Goal: Task Accomplishment & Management: Use online tool/utility

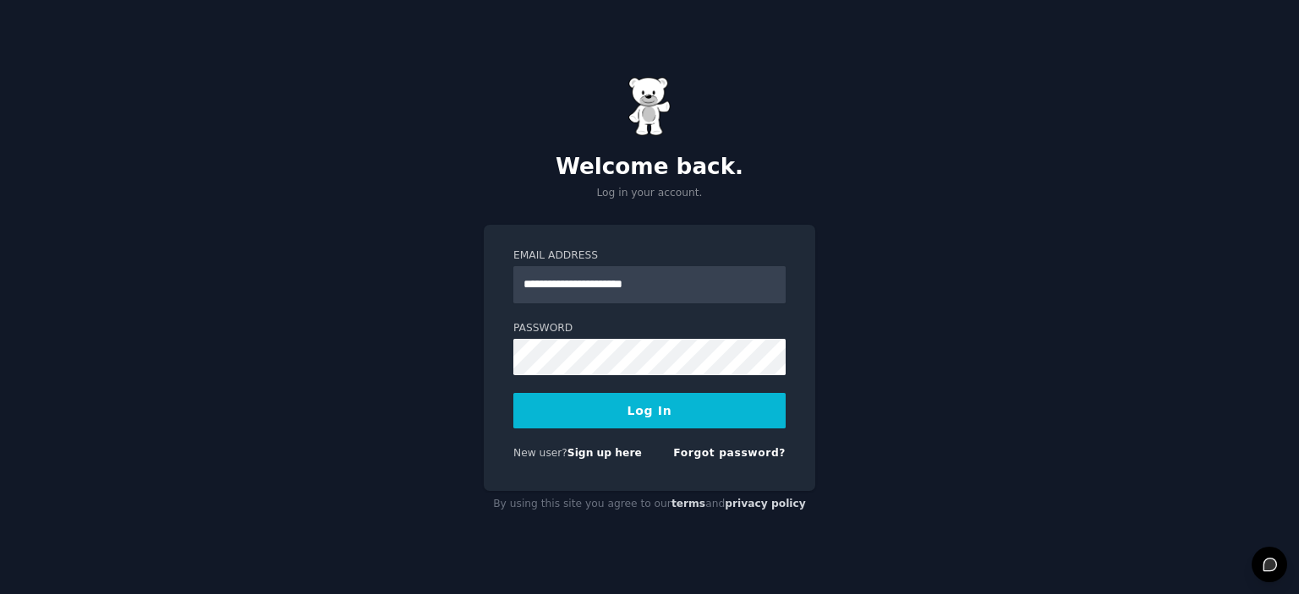
click at [657, 405] on button "Log In" at bounding box center [649, 411] width 272 height 36
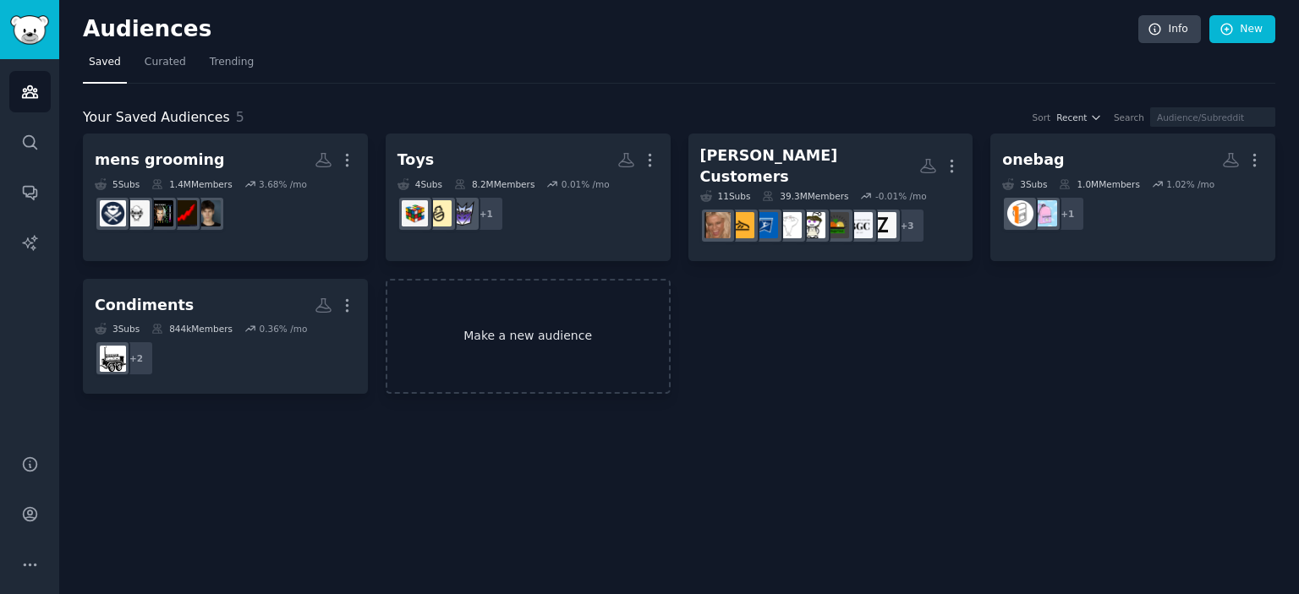
click at [511, 317] on link "Make a new audience" at bounding box center [528, 337] width 285 height 116
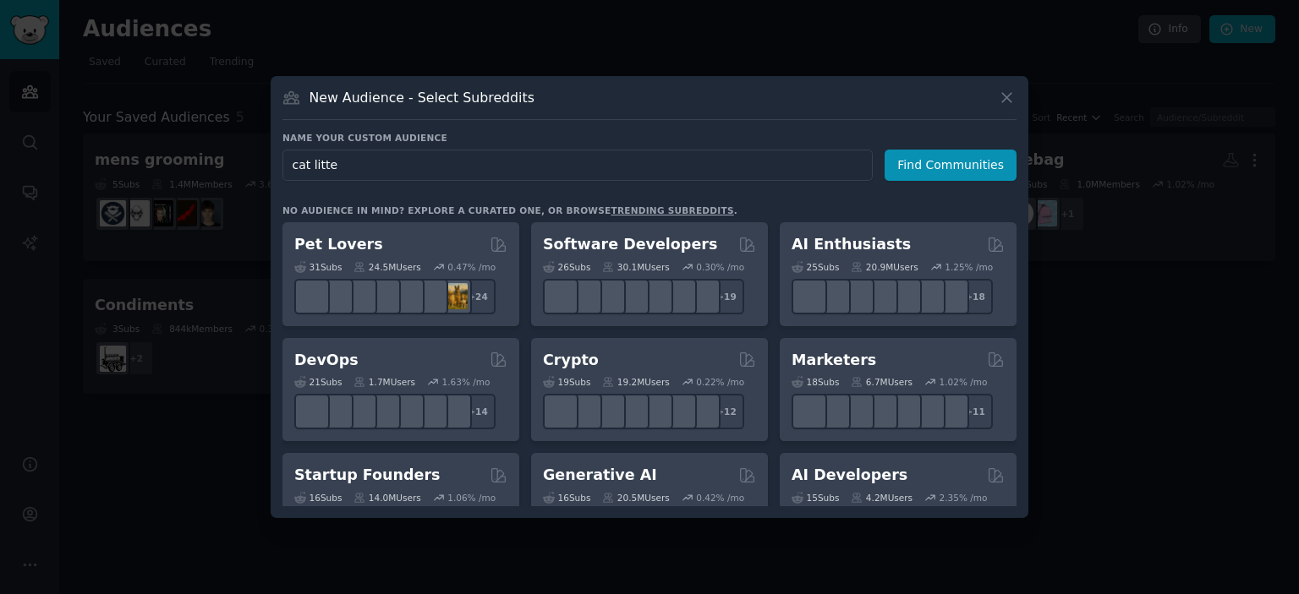
type input "cat litter"
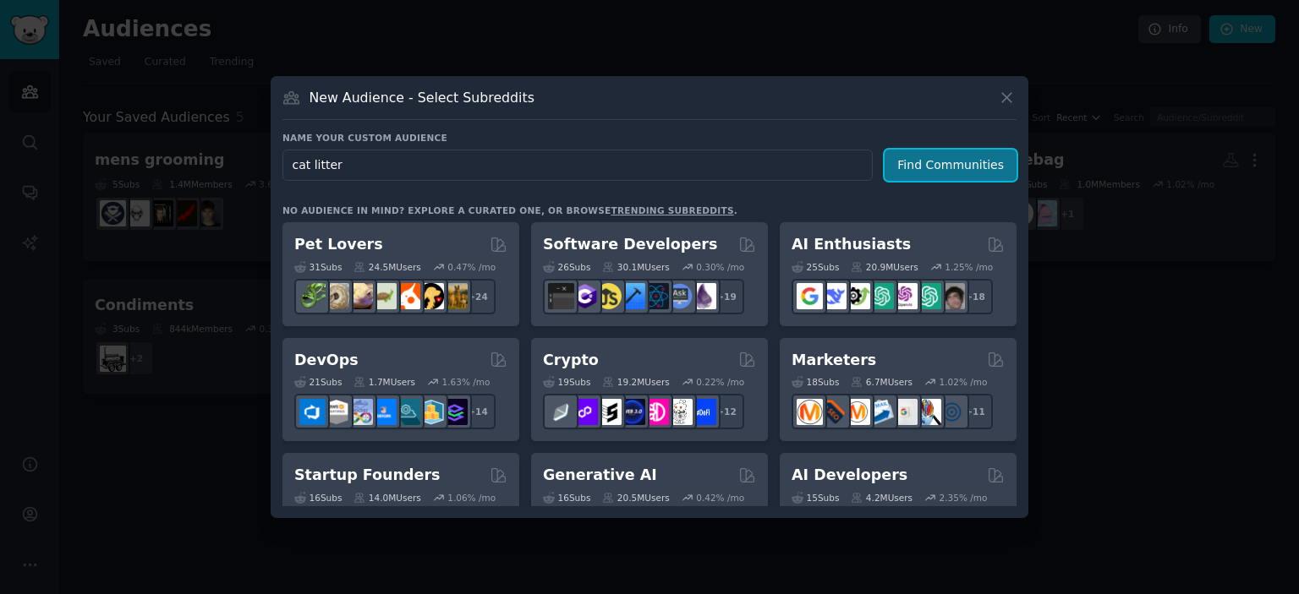
click at [926, 166] on button "Find Communities" at bounding box center [950, 165] width 132 height 31
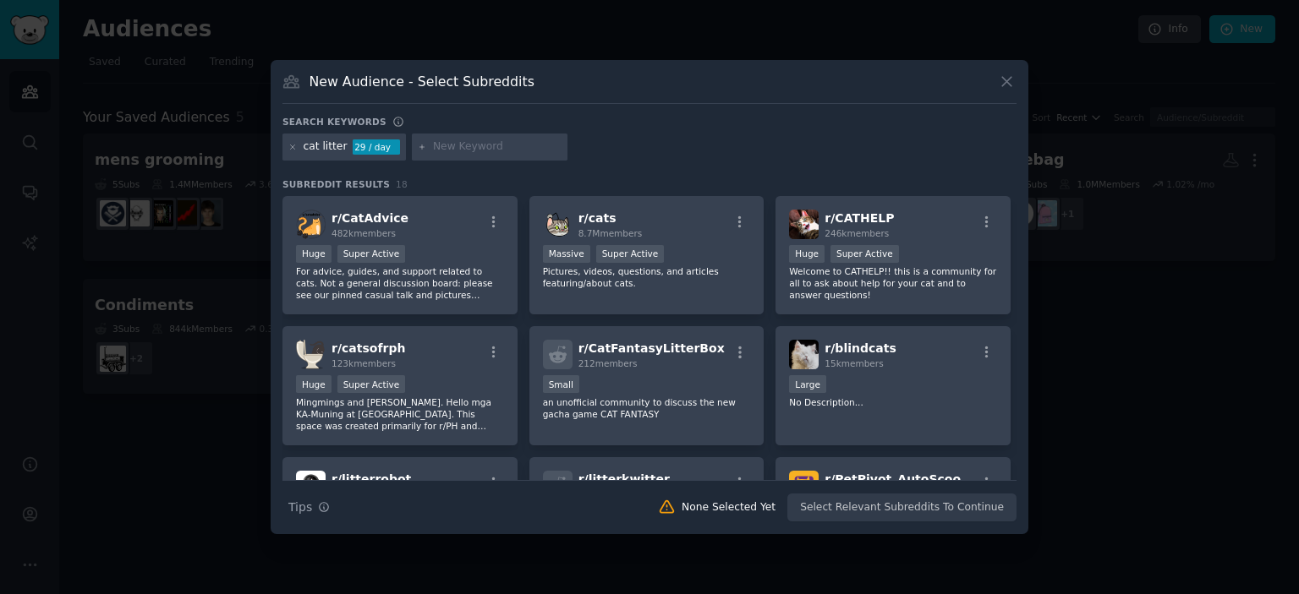
click at [759, 155] on div "cat litter 29 / day" at bounding box center [649, 150] width 734 height 33
click at [1013, 144] on div "cat litter 29 / day" at bounding box center [649, 150] width 734 height 33
click at [417, 283] on p "For advice, guides, and support related to cats. Not a general discussion board…" at bounding box center [400, 283] width 208 height 36
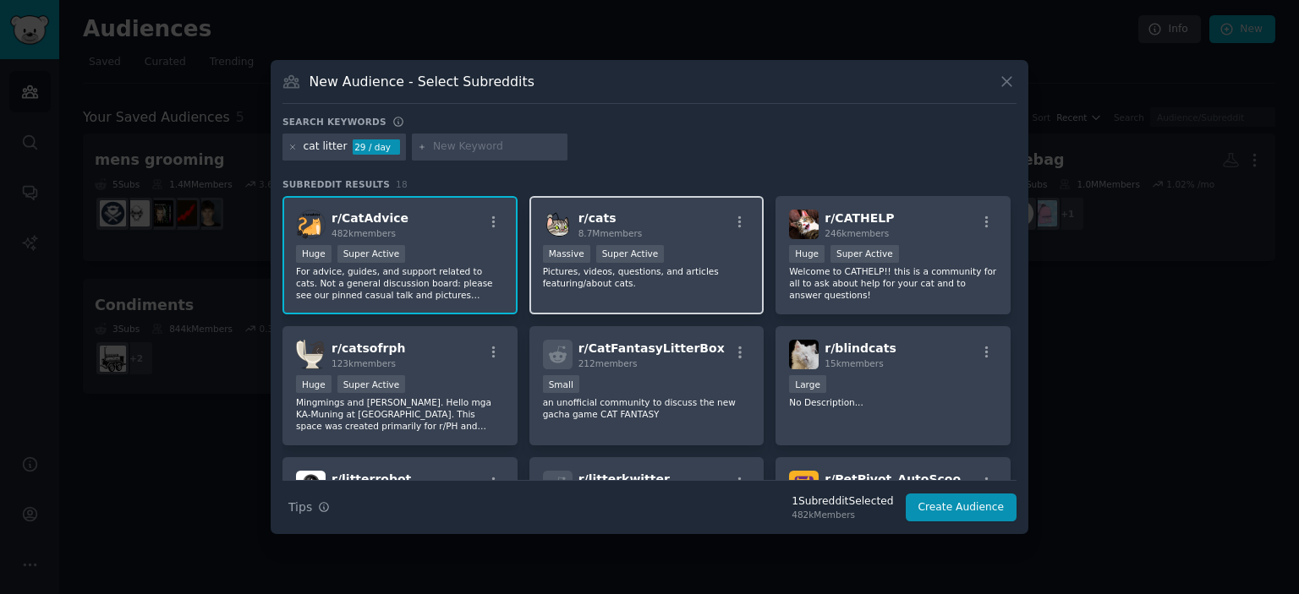
click at [675, 287] on p "Pictures, videos, questions, and articles featuring/about cats." at bounding box center [647, 277] width 208 height 24
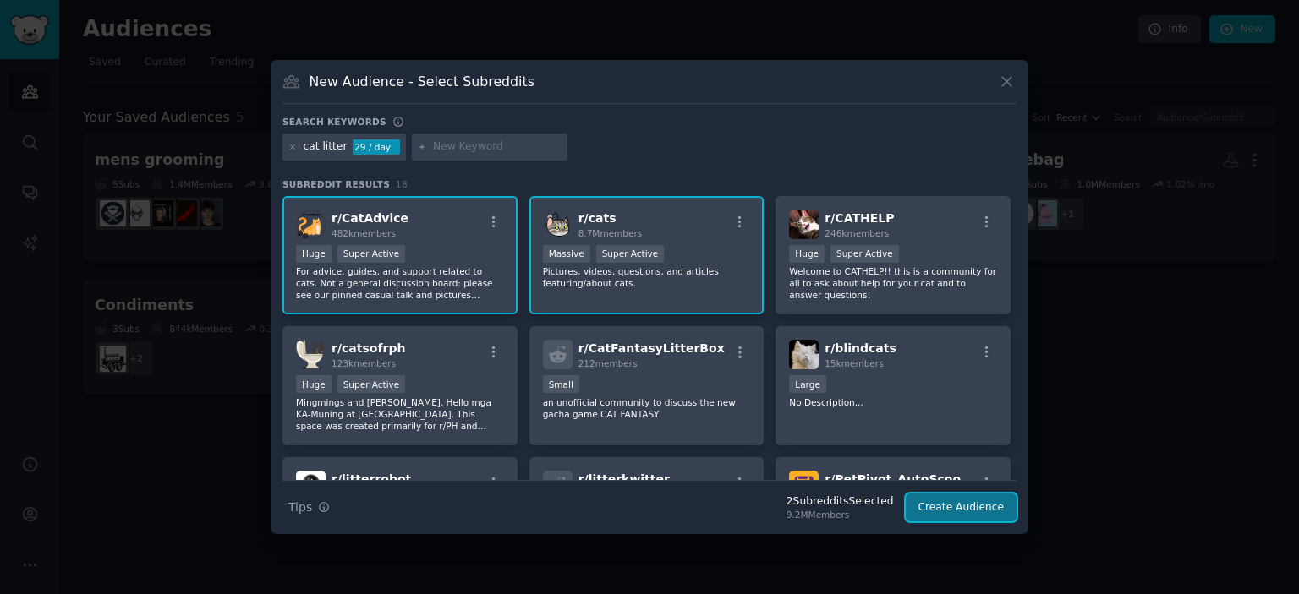
click at [976, 500] on button "Create Audience" at bounding box center [961, 508] width 112 height 29
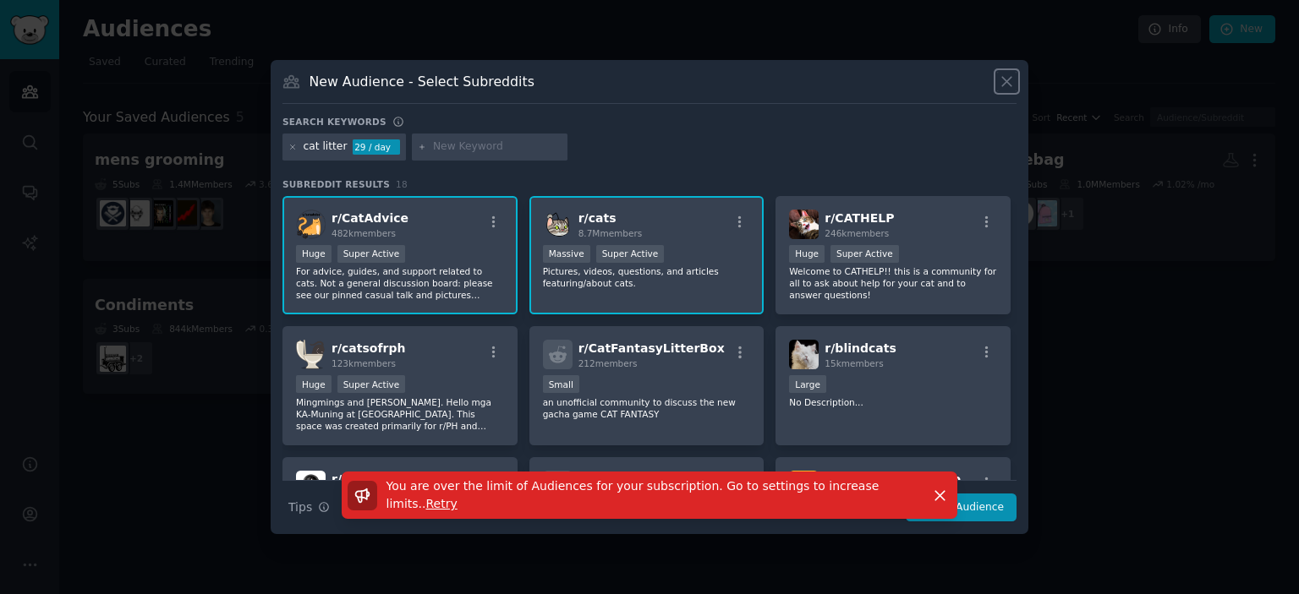
click at [1002, 76] on icon at bounding box center [1007, 82] width 18 height 18
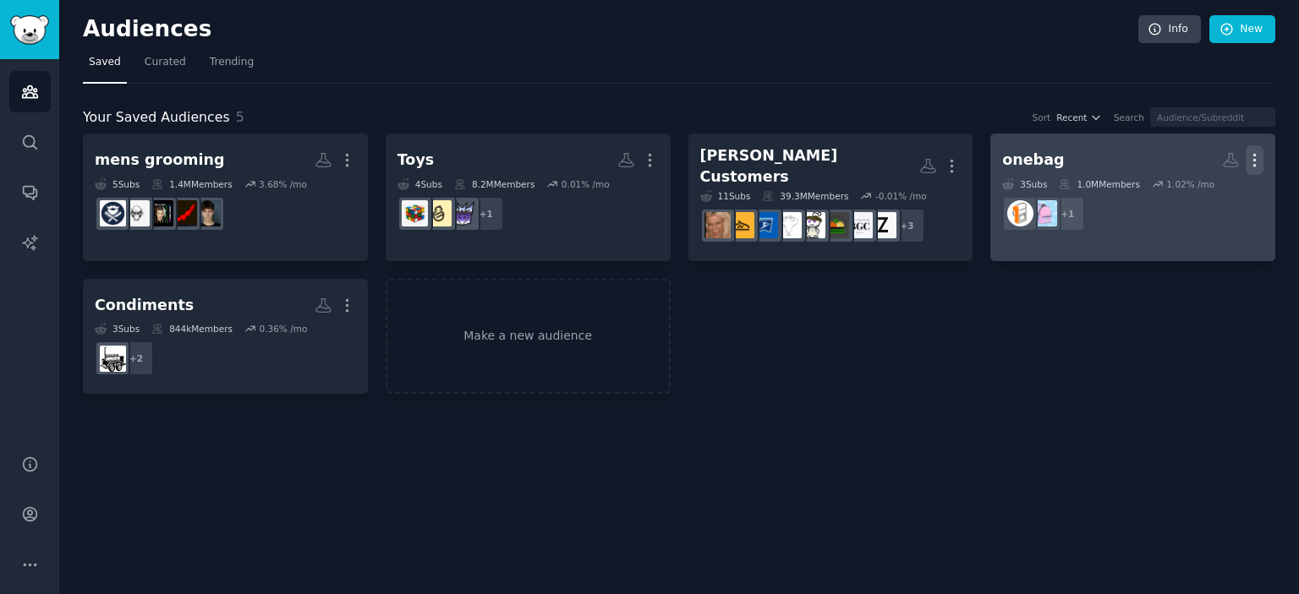
click at [1255, 156] on icon "button" at bounding box center [1254, 160] width 18 height 18
click at [1221, 192] on p "Delete" at bounding box center [1208, 196] width 39 height 18
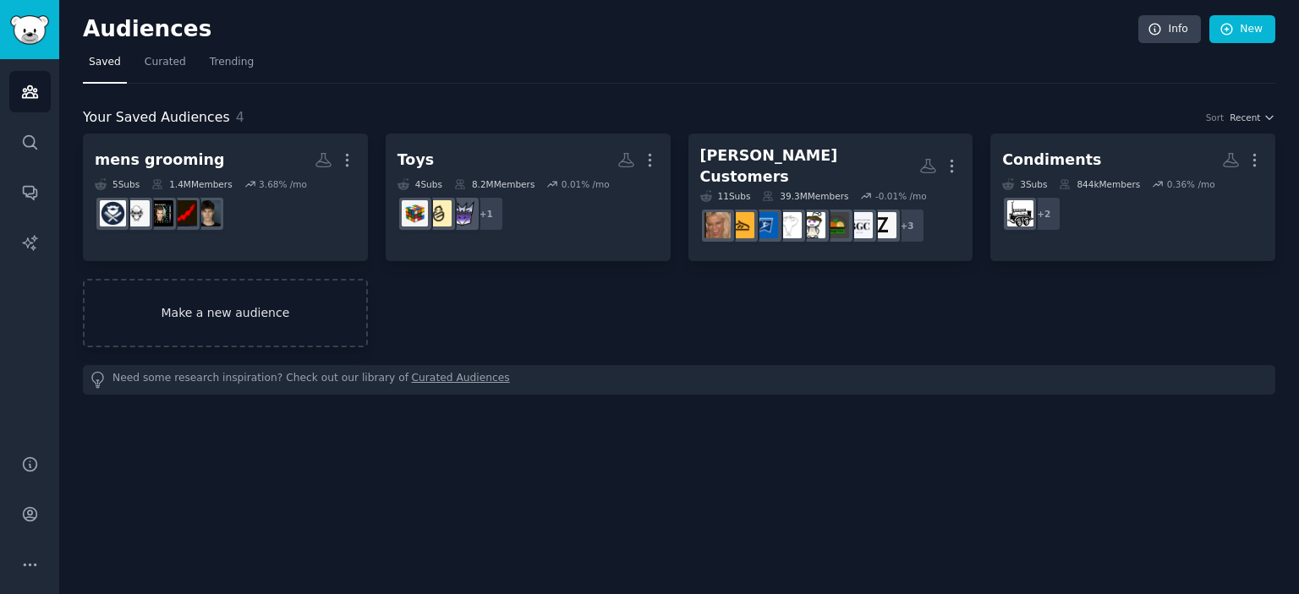
click at [293, 298] on link "Make a new audience" at bounding box center [225, 313] width 285 height 68
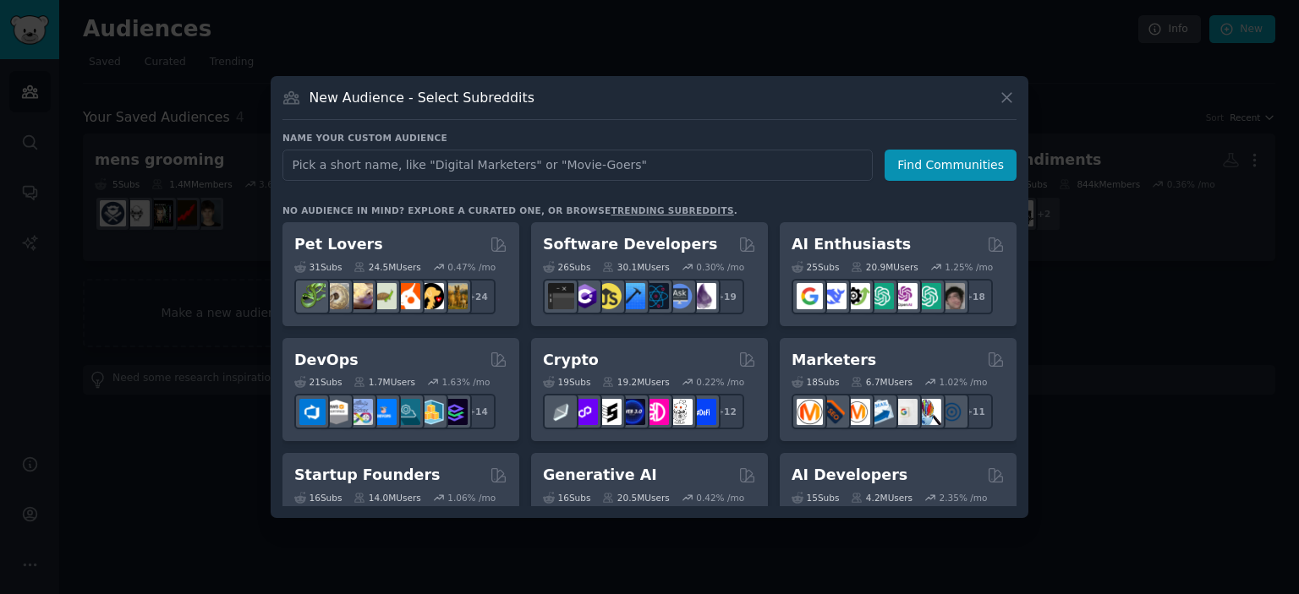
click at [585, 167] on input "text" at bounding box center [577, 165] width 590 height 31
type input "cat litter"
click at [944, 161] on button "Find Communities" at bounding box center [950, 165] width 132 height 31
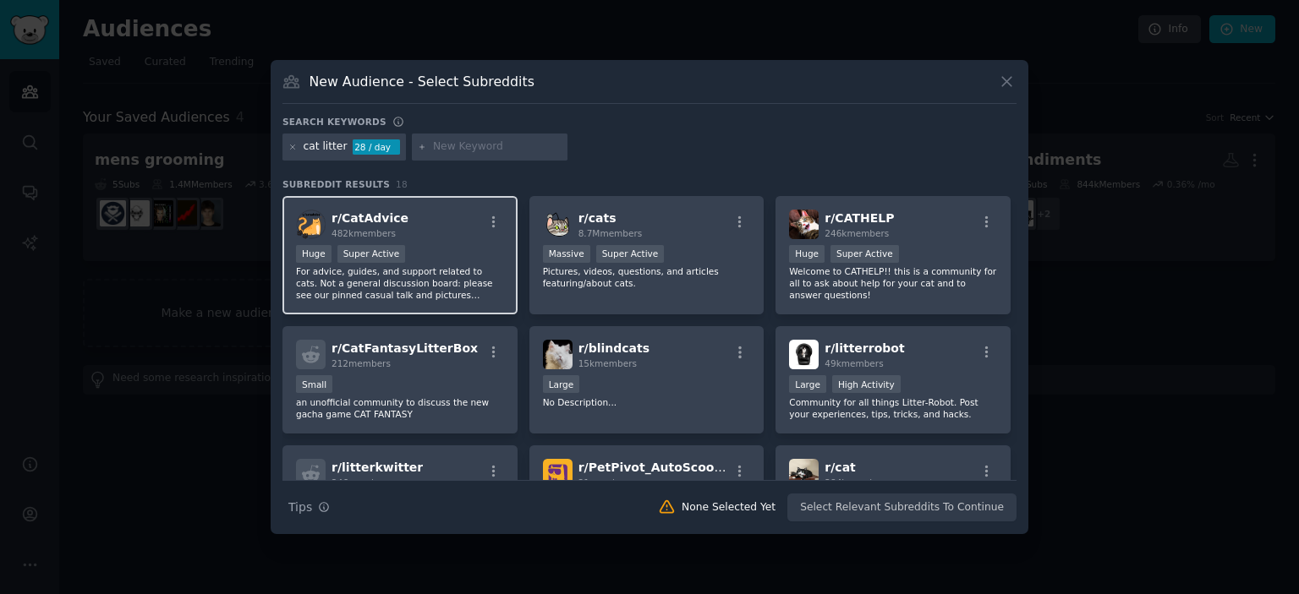
click at [385, 263] on div "Huge Super Active" at bounding box center [400, 255] width 208 height 21
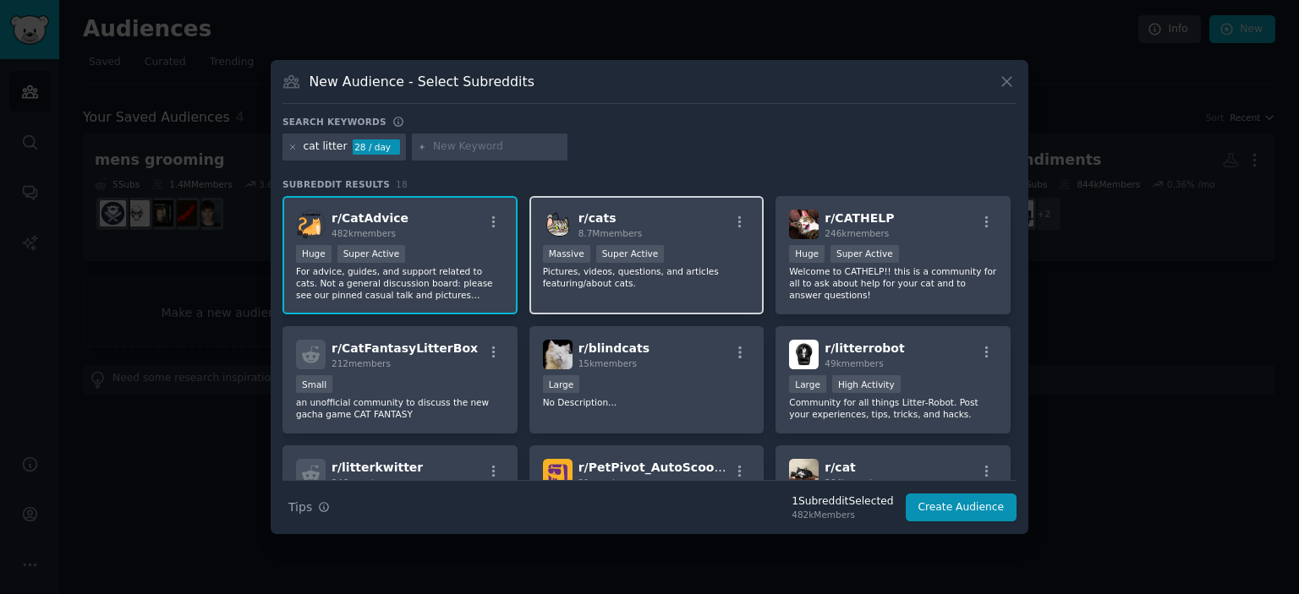
drag, startPoint x: 654, startPoint y: 285, endPoint x: 666, endPoint y: 284, distance: 11.9
click at [654, 286] on p "Pictures, videos, questions, and articles featuring/about cats." at bounding box center [647, 277] width 208 height 24
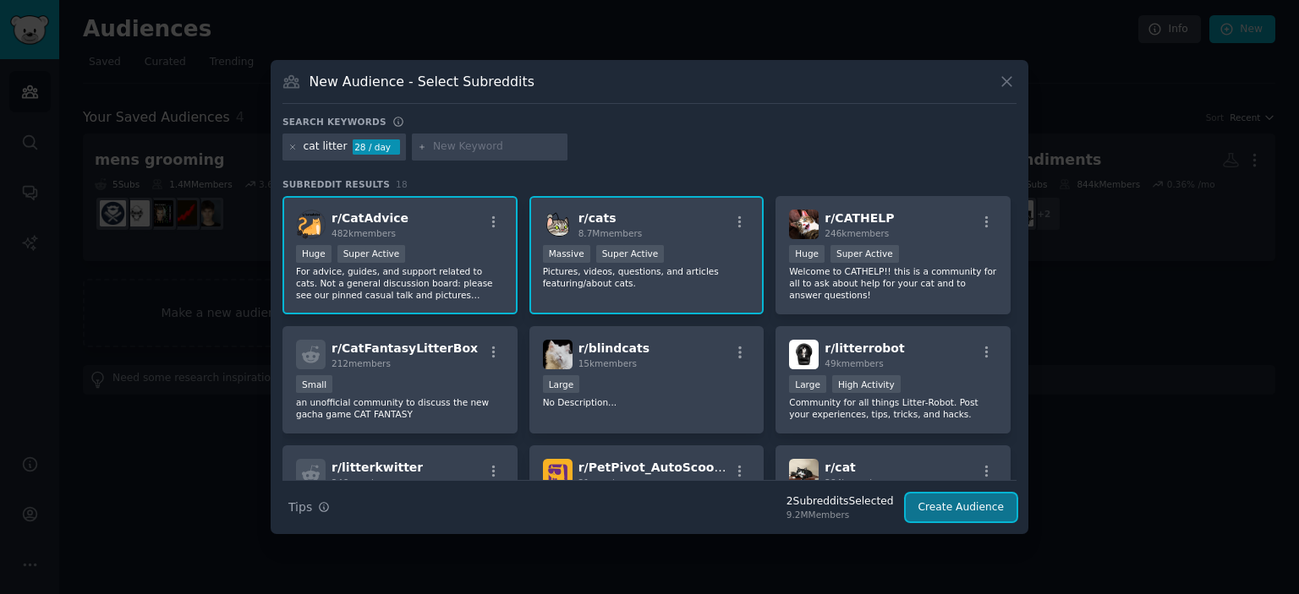
click at [945, 506] on button "Create Audience" at bounding box center [961, 508] width 112 height 29
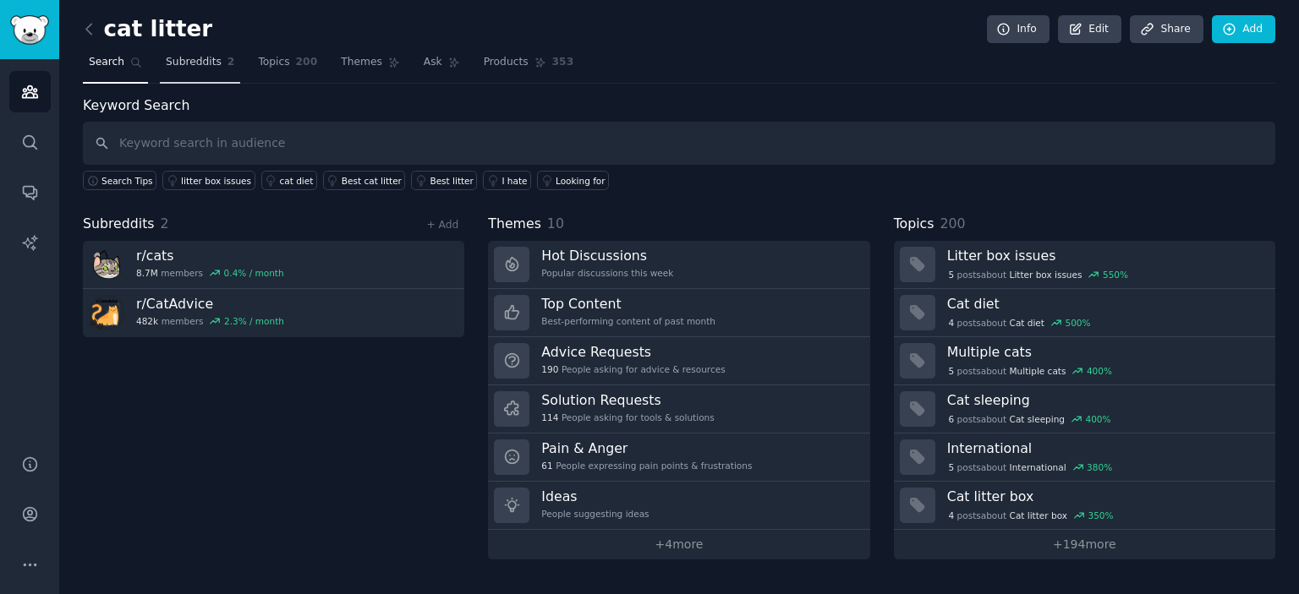
click at [205, 80] on link "Subreddits 2" at bounding box center [200, 66] width 80 height 35
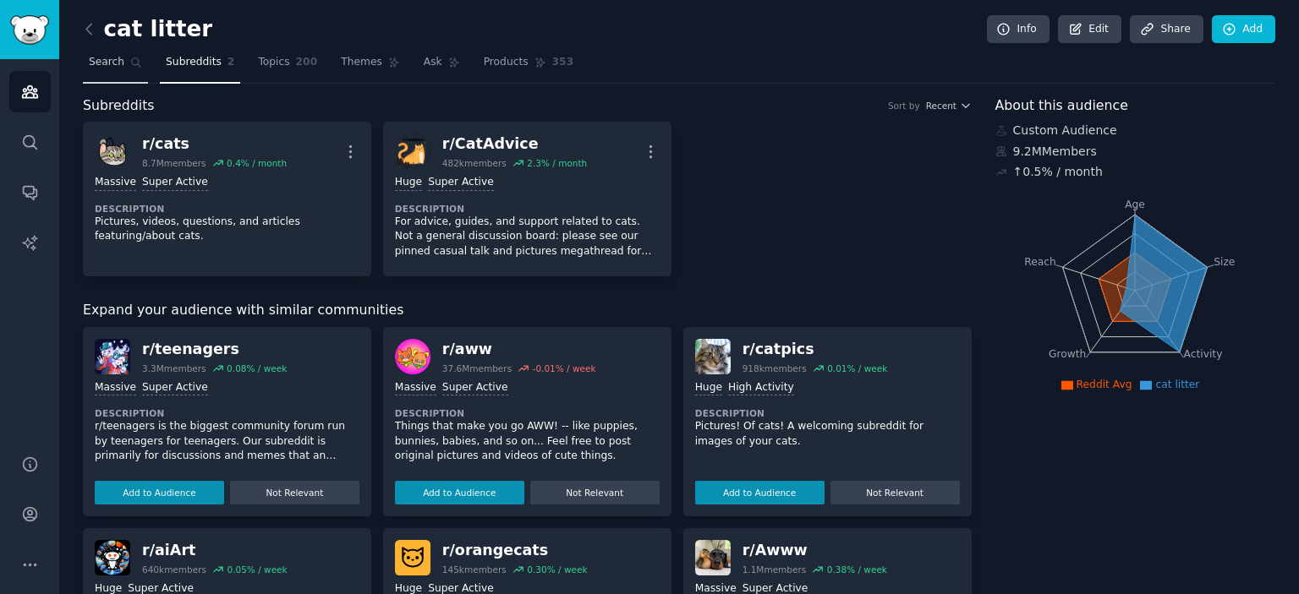
click at [113, 63] on span "Search" at bounding box center [107, 62] width 36 height 15
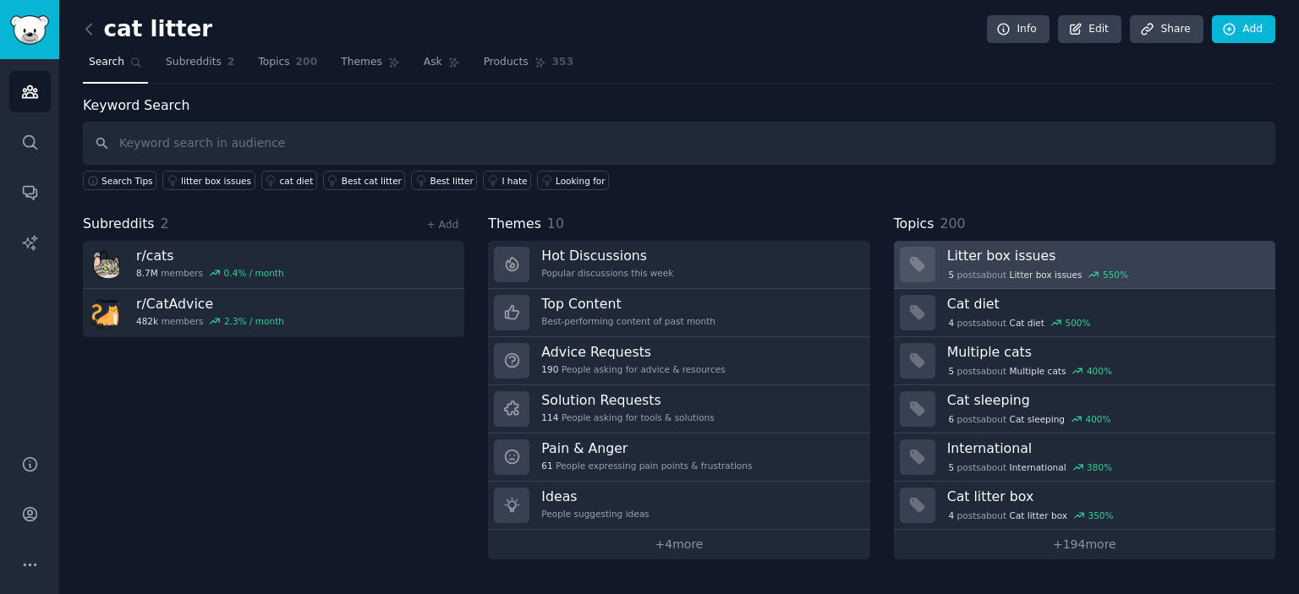
click at [1060, 254] on h3 "Litter box issues" at bounding box center [1105, 256] width 316 height 18
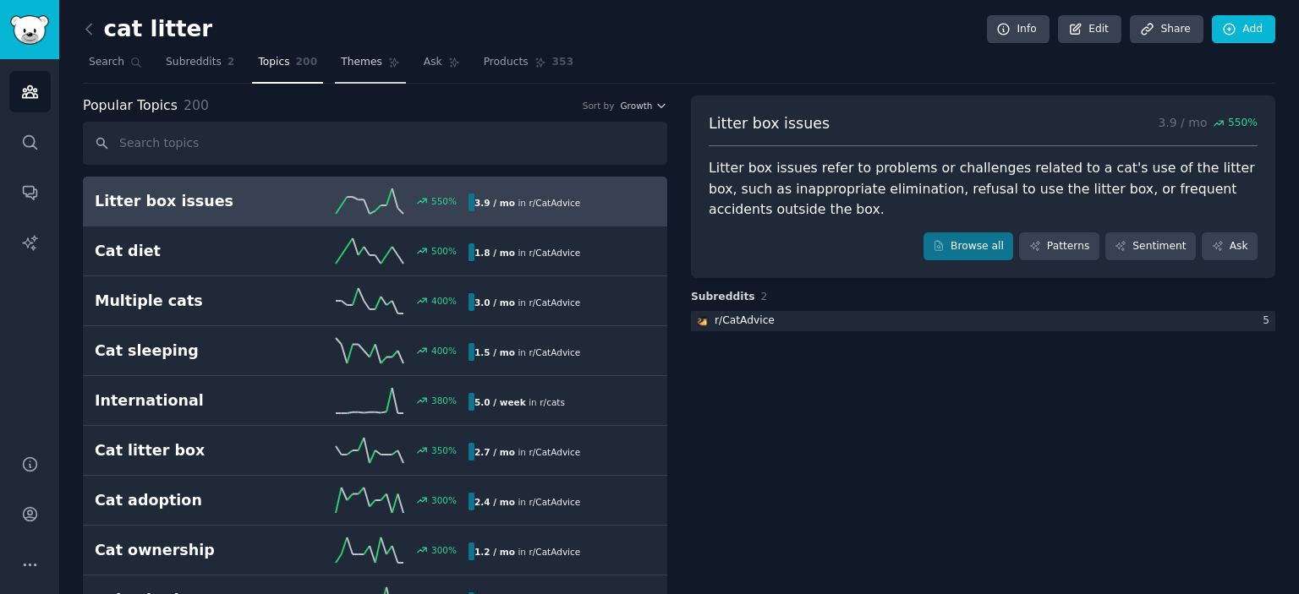
click at [341, 64] on span "Themes" at bounding box center [361, 62] width 41 height 15
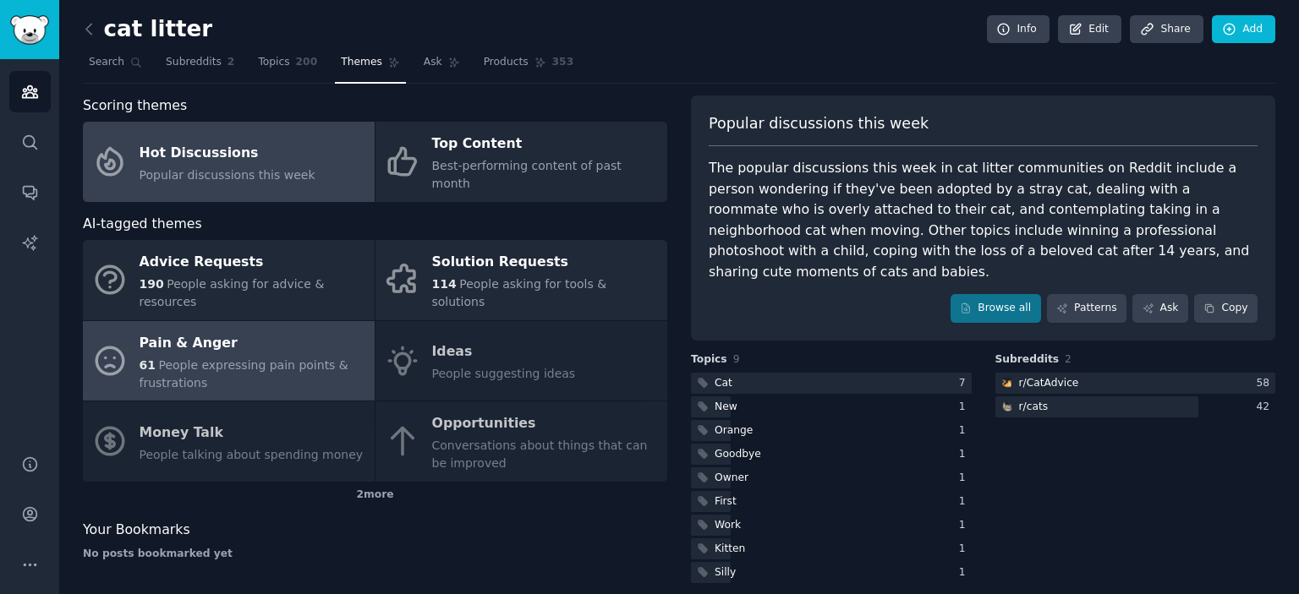
click at [283, 330] on div "Pain & Anger" at bounding box center [252, 343] width 227 height 27
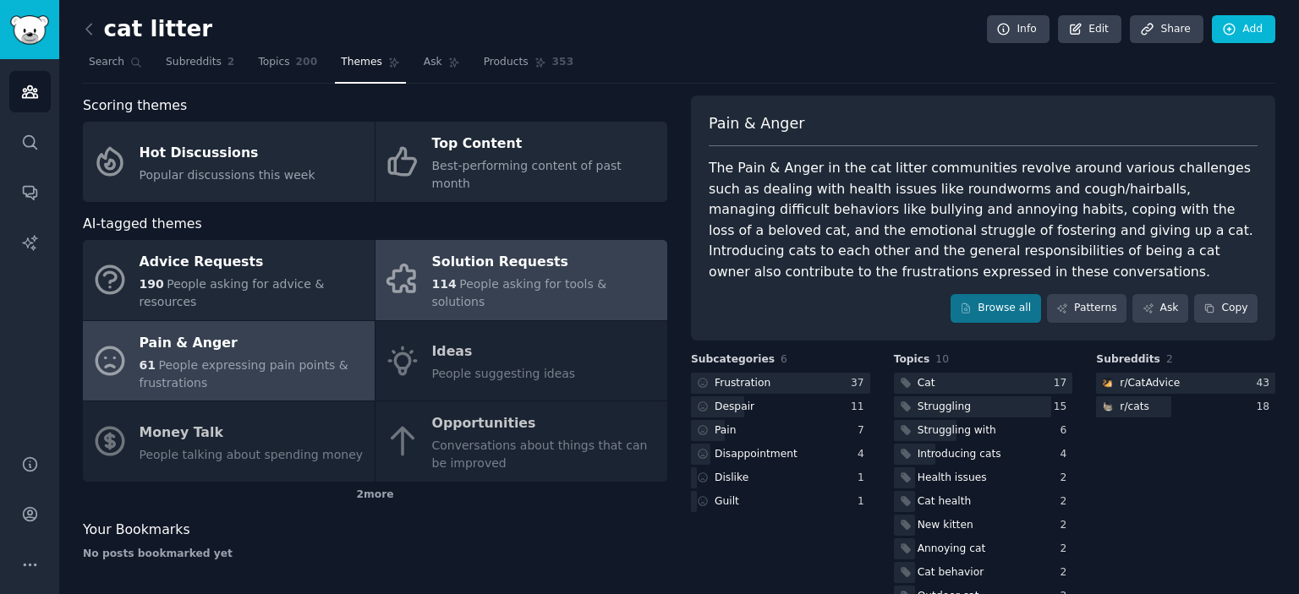
click at [523, 254] on div "Solution Requests" at bounding box center [545, 262] width 227 height 27
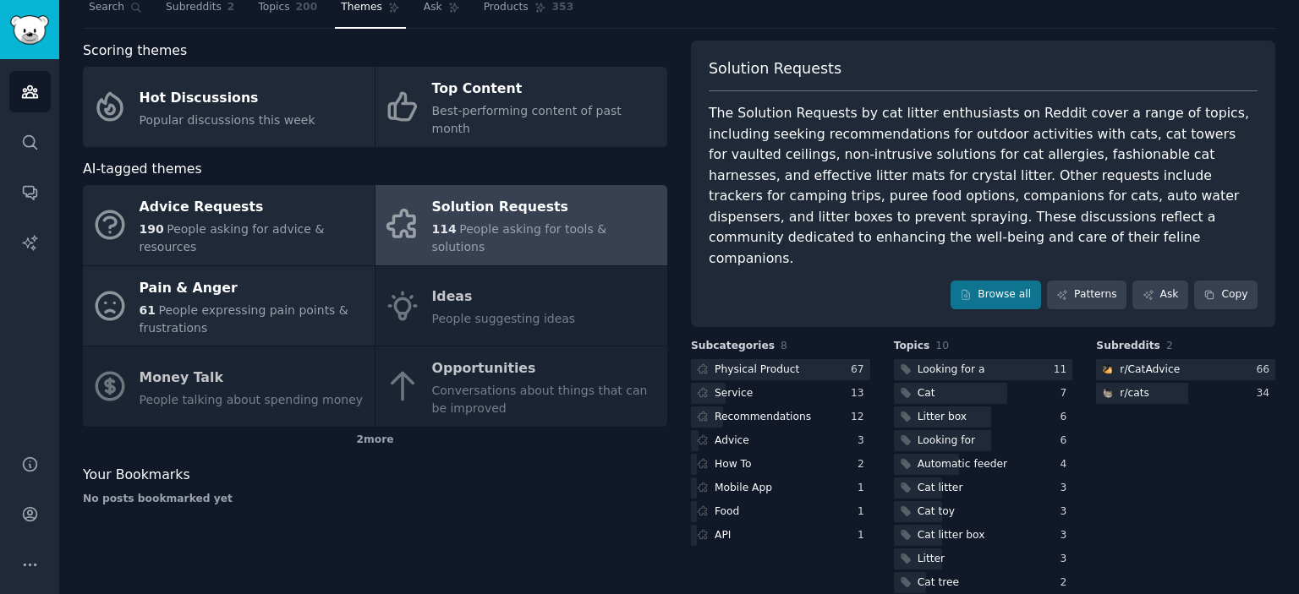
scroll to position [57, 0]
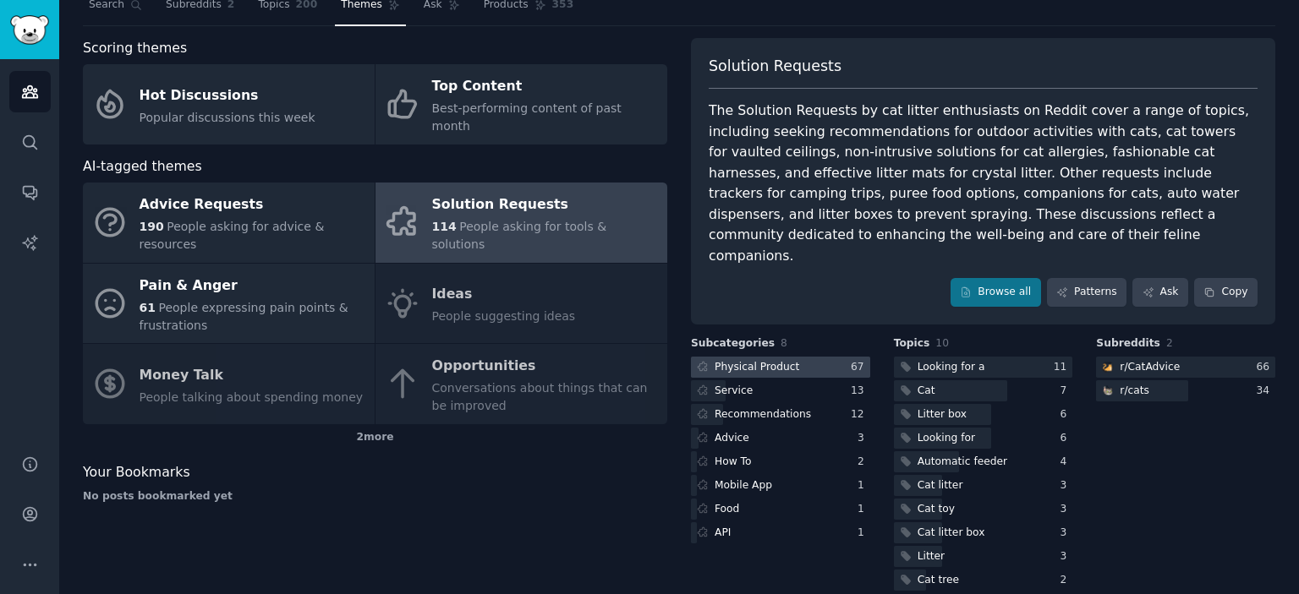
click at [758, 360] on div "Physical Product" at bounding box center [756, 367] width 85 height 15
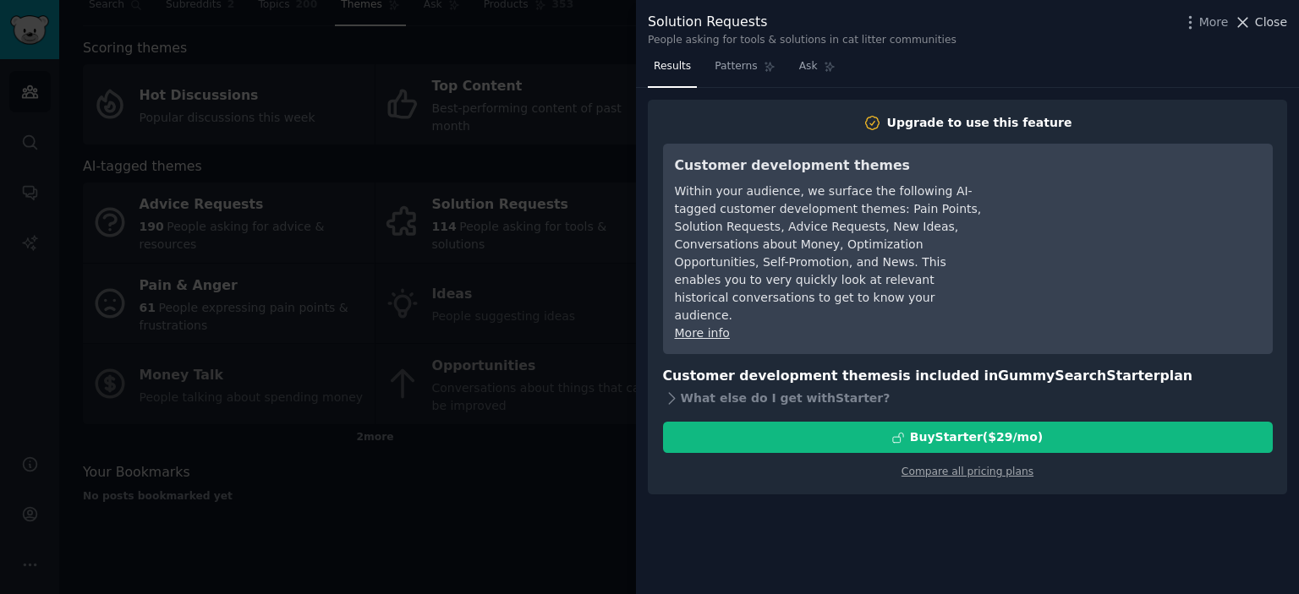
click at [1267, 22] on span "Close" at bounding box center [1271, 23] width 32 height 18
